Goal: Entertainment & Leisure: Consume media (video, audio)

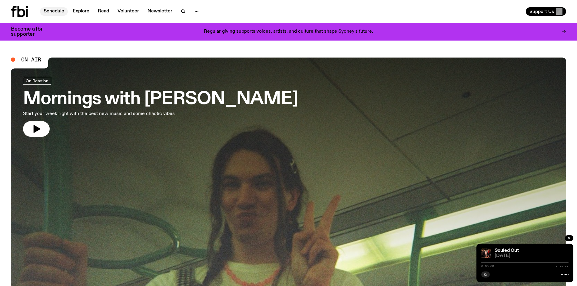
click at [48, 8] on link "Schedule" at bounding box center [54, 11] width 28 height 8
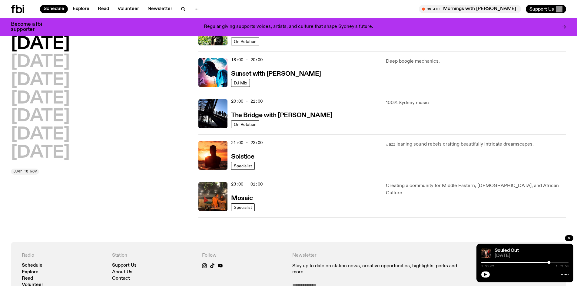
scroll to position [239, 0]
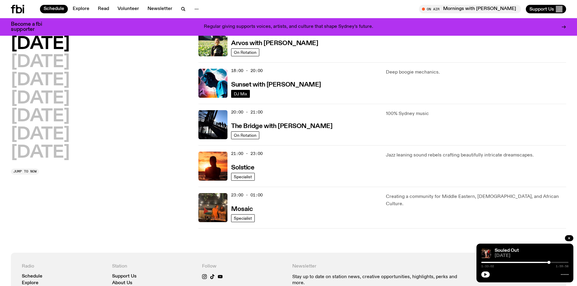
click at [240, 93] on span "DJ Mix" at bounding box center [240, 93] width 13 height 5
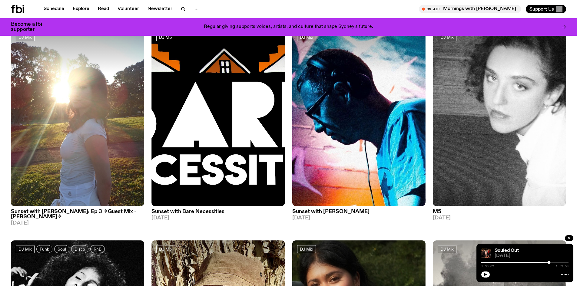
scroll to position [693, 0]
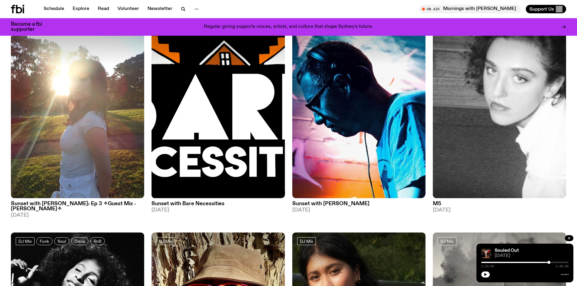
click at [315, 201] on h3 "Sunset with [PERSON_NAME]" at bounding box center [358, 203] width 133 height 5
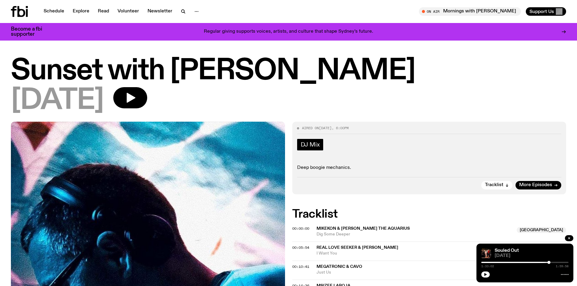
click at [316, 145] on span "DJ Mix" at bounding box center [310, 144] width 19 height 7
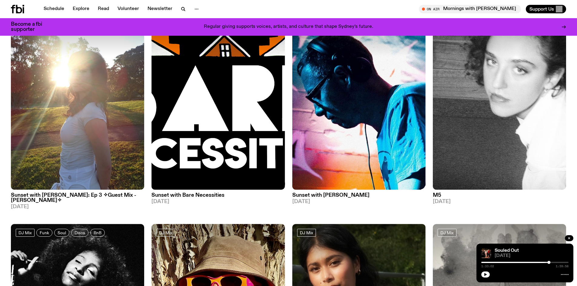
scroll to position [724, 0]
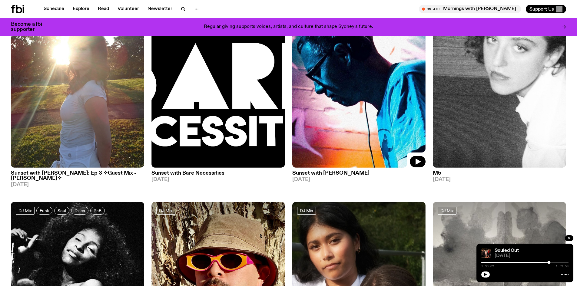
click at [367, 113] on img at bounding box center [358, 79] width 133 height 178
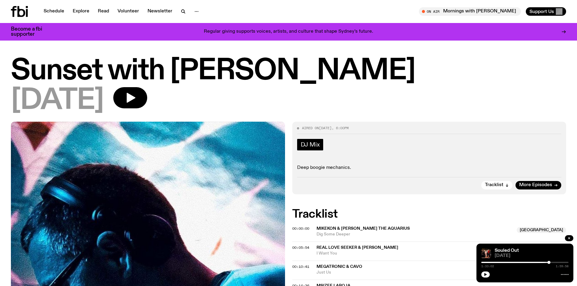
click at [314, 142] on span "DJ Mix" at bounding box center [310, 144] width 19 height 7
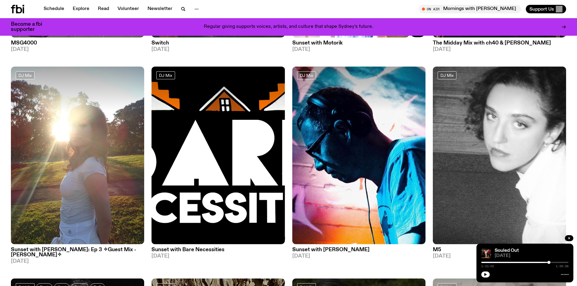
scroll to position [663, 0]
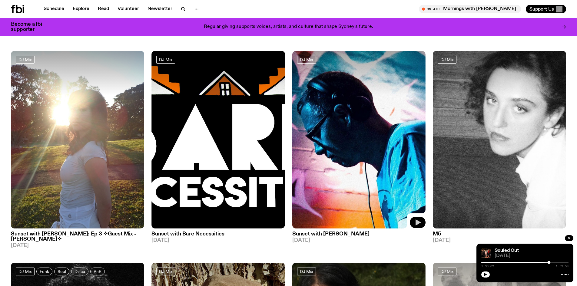
click at [416, 219] on icon "button" at bounding box center [417, 222] width 7 height 7
